Goal: Use online tool/utility: Utilize a website feature to perform a specific function

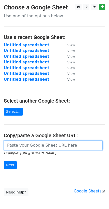
click at [12, 141] on input "url" at bounding box center [53, 146] width 99 height 10
paste input "https://docs.google.com/spreadsheets/d/1rm6ugiXMnMP7wlqaaiilxTJLK4znBBawuJt6JF8…"
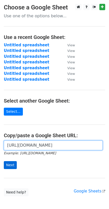
type input "https://docs.google.com/spreadsheets/d/1rm6ugiXMnMP7wlqaaiilxTJLK4znBBawuJt6JF8…"
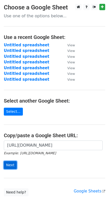
click at [8, 161] on input "Next" at bounding box center [10, 165] width 13 height 8
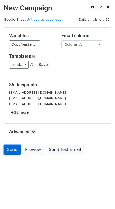
click at [10, 145] on link "Send" at bounding box center [12, 150] width 17 height 10
